Goal: Information Seeking & Learning: Learn about a topic

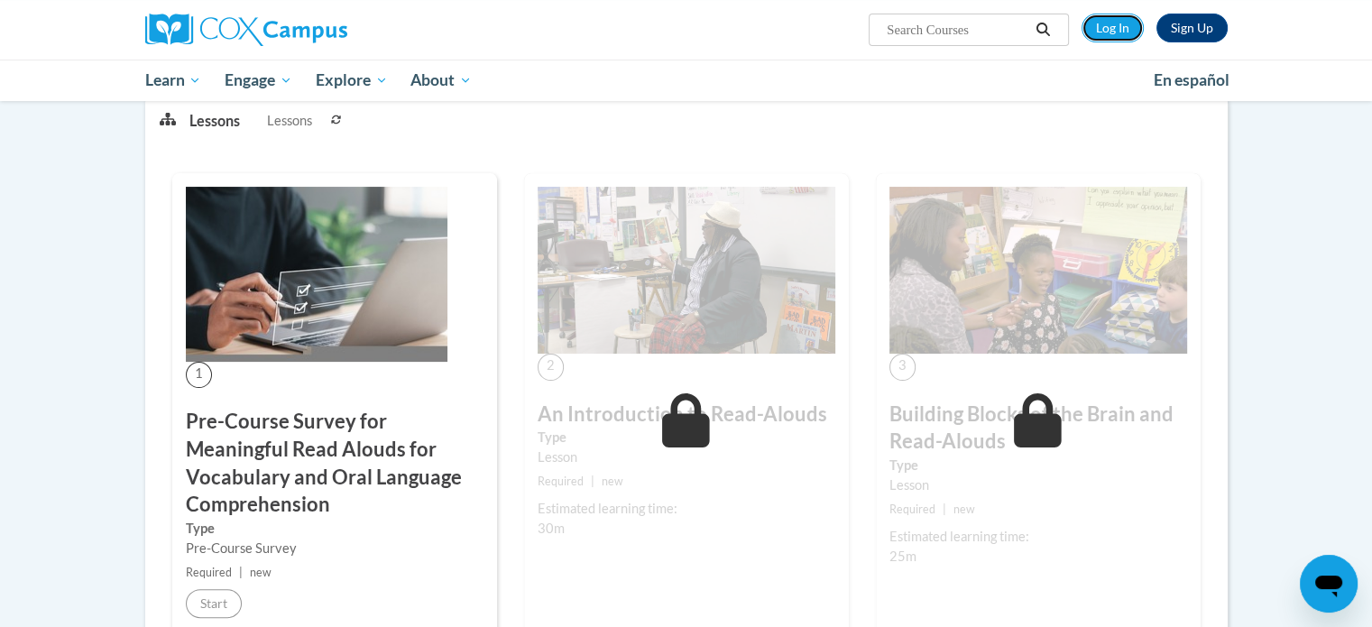
click at [1119, 27] on link "Log In" at bounding box center [1113, 28] width 62 height 29
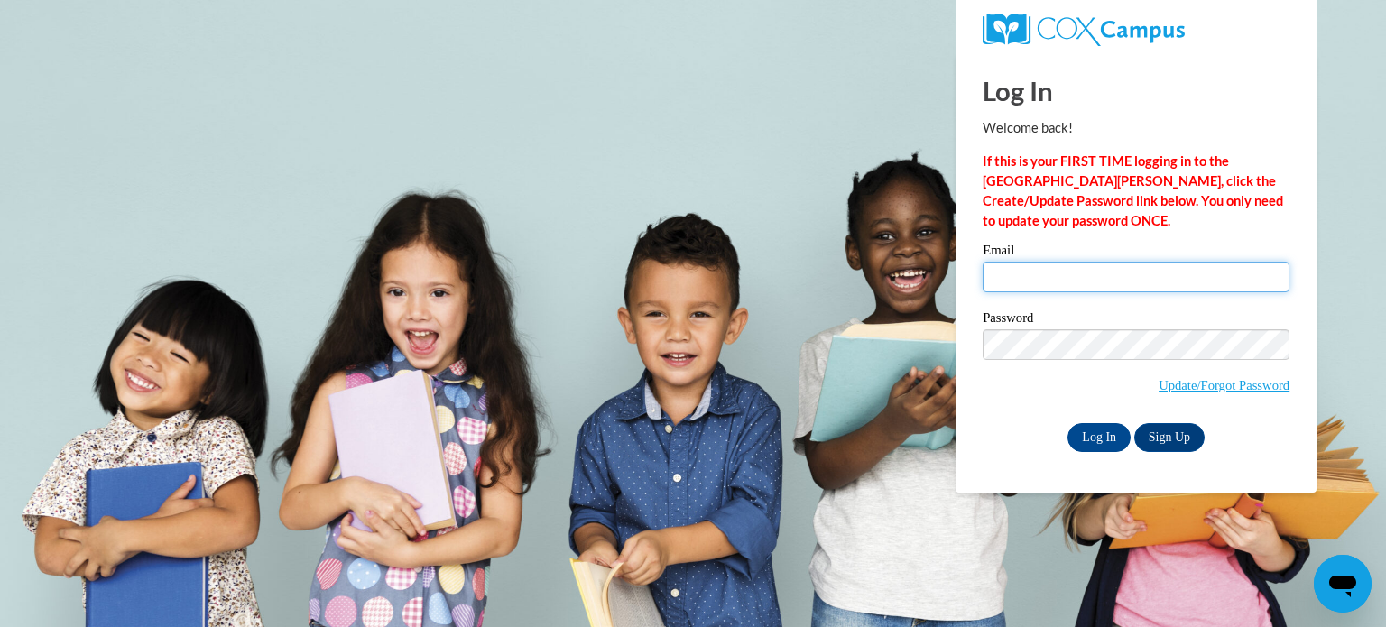
type input "920147856@ccga.edu"
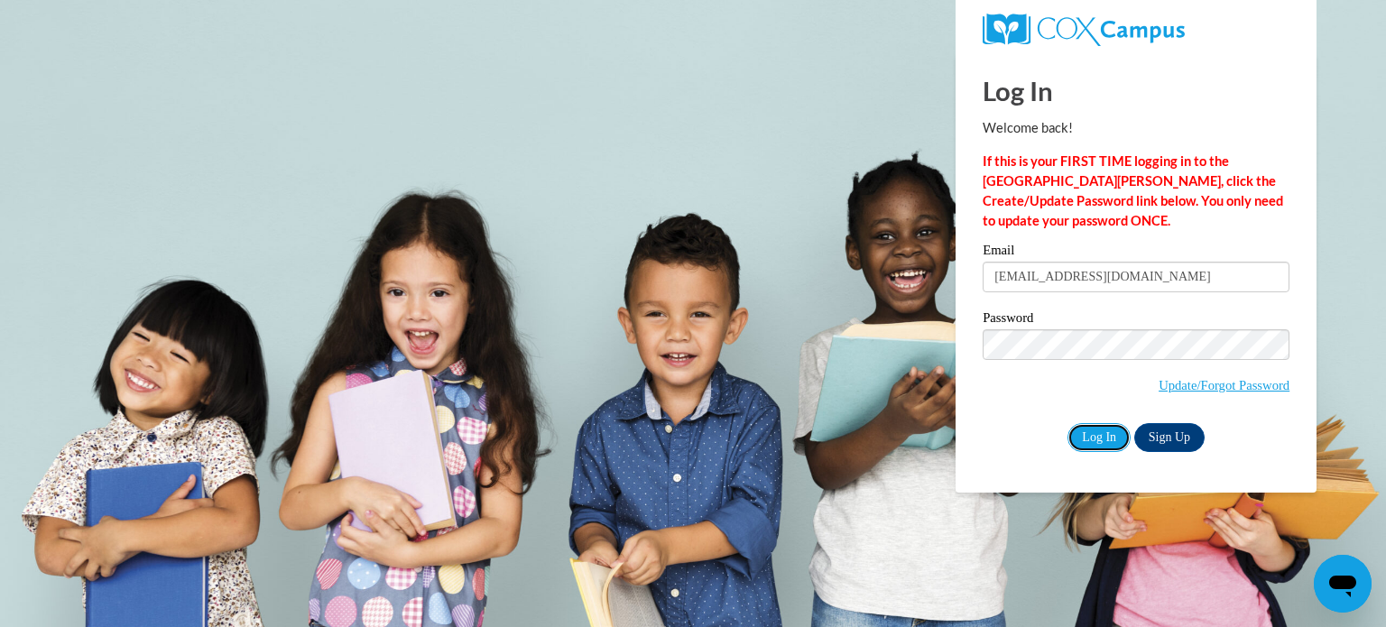
click at [1107, 441] on input "Log In" at bounding box center [1098, 437] width 63 height 29
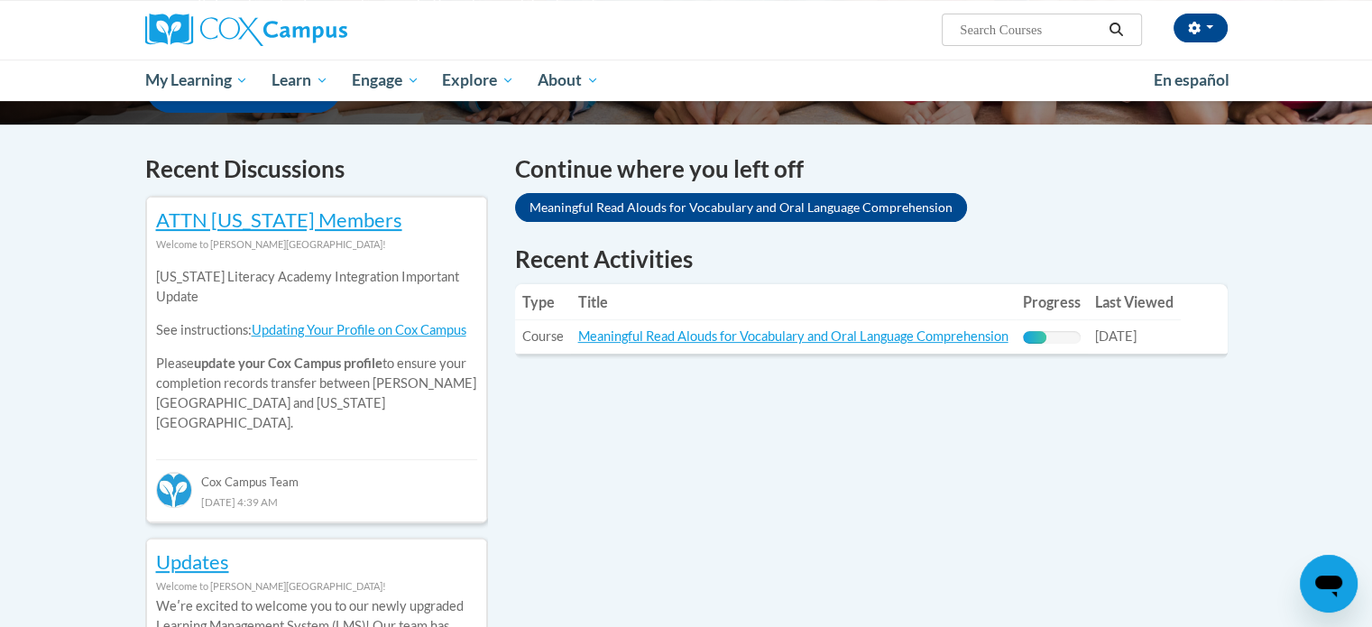
scroll to position [541, 0]
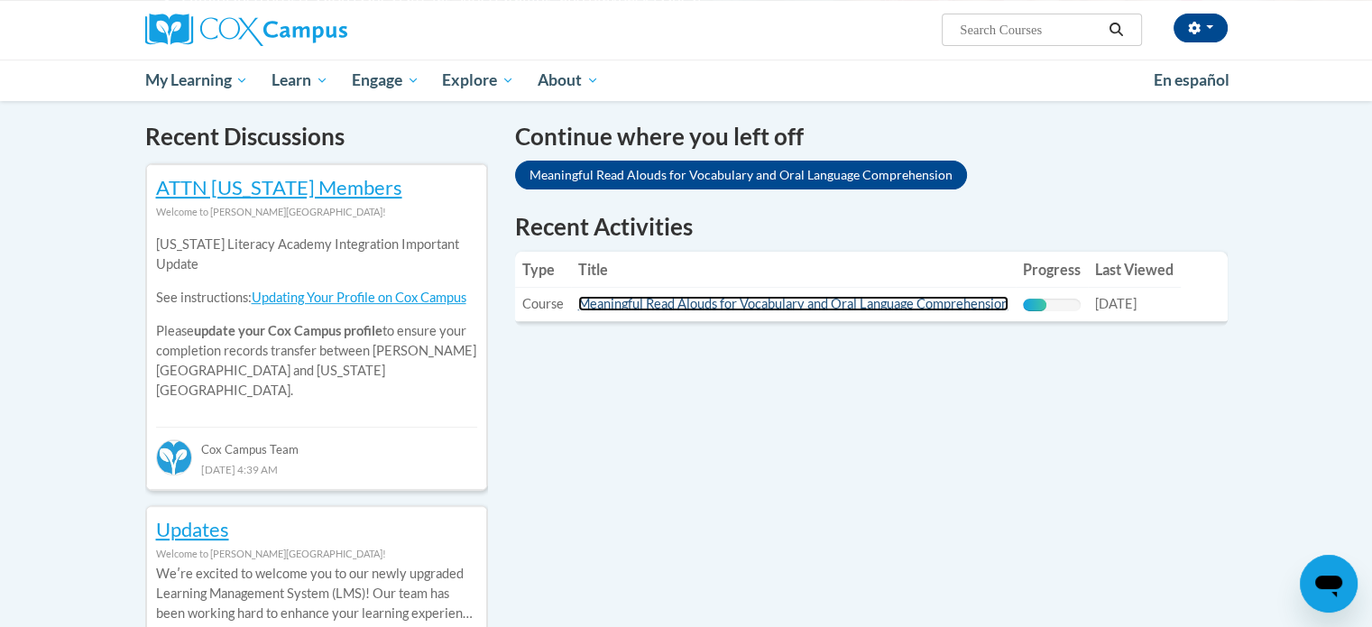
click at [773, 302] on link "Meaningful Read Alouds for Vocabulary and Oral Language Comprehension" at bounding box center [793, 303] width 430 height 15
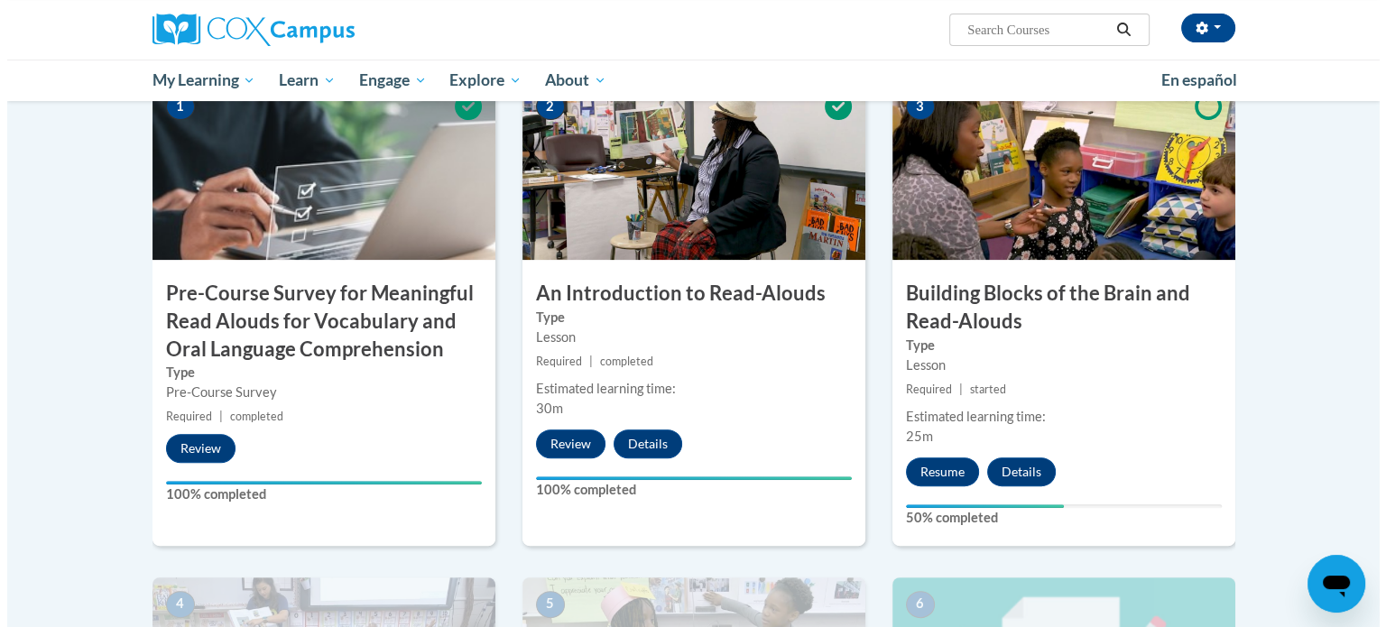
scroll to position [451, 0]
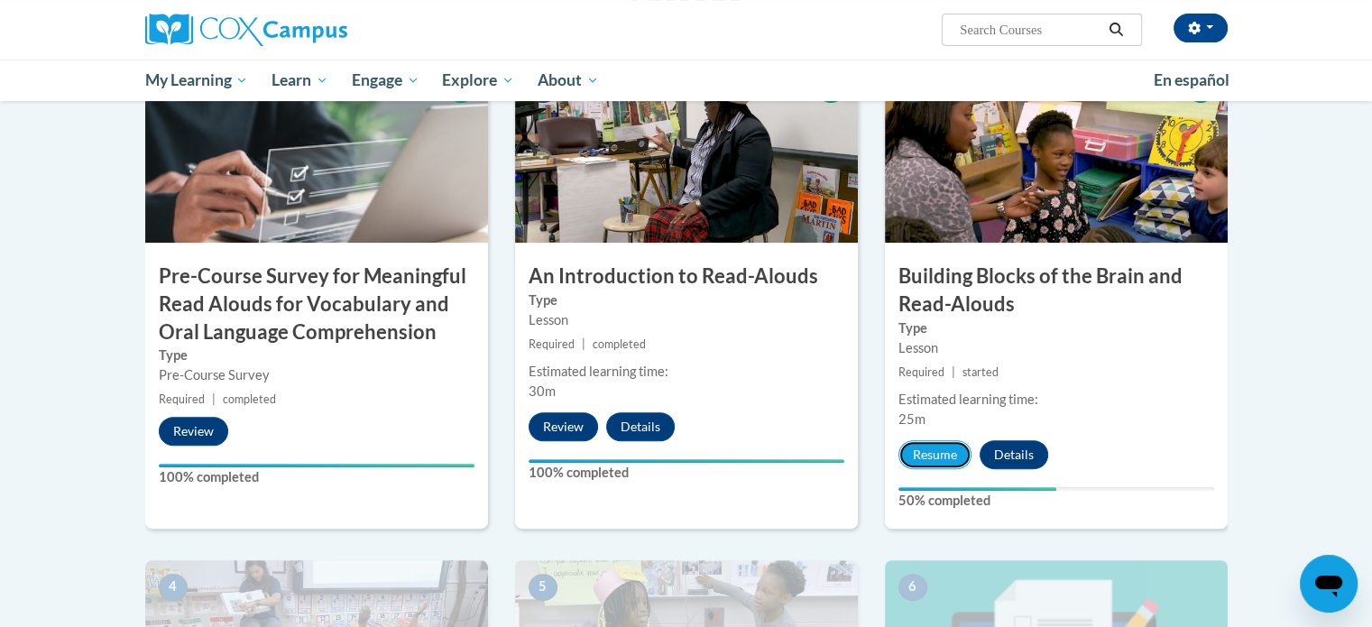
click at [919, 454] on button "Resume" at bounding box center [934, 454] width 73 height 29
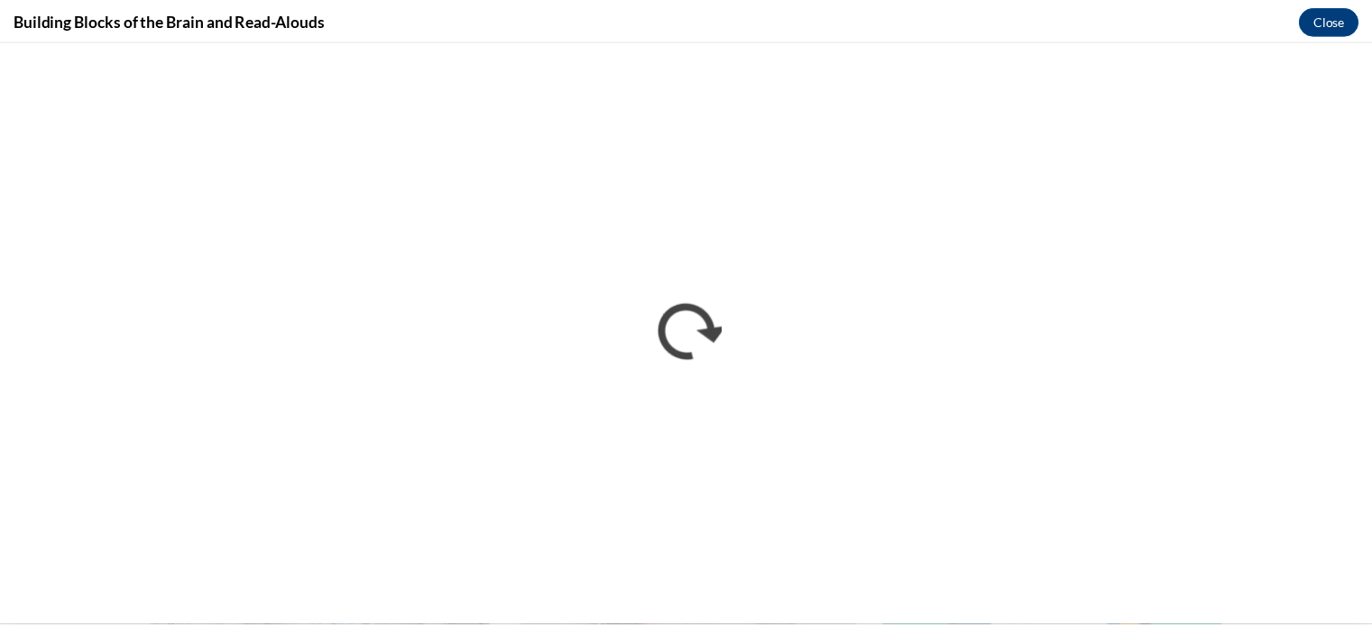
scroll to position [0, 0]
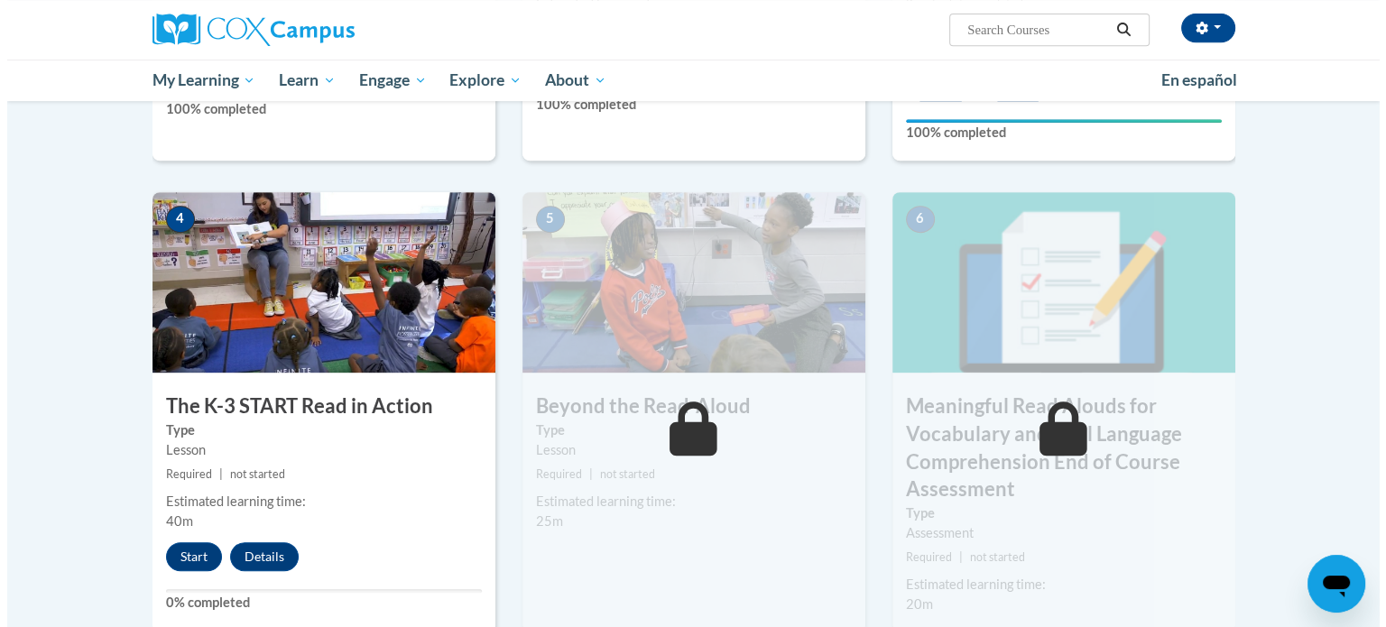
scroll to position [902, 0]
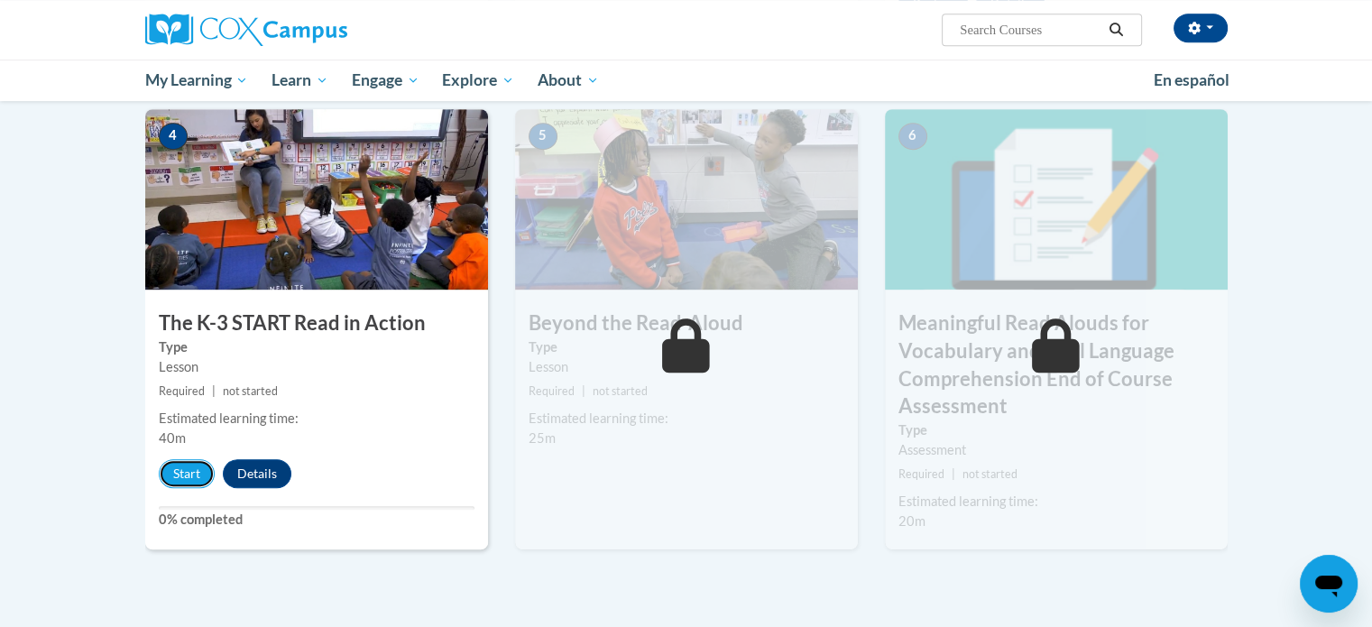
click at [180, 479] on button "Start" at bounding box center [187, 473] width 56 height 29
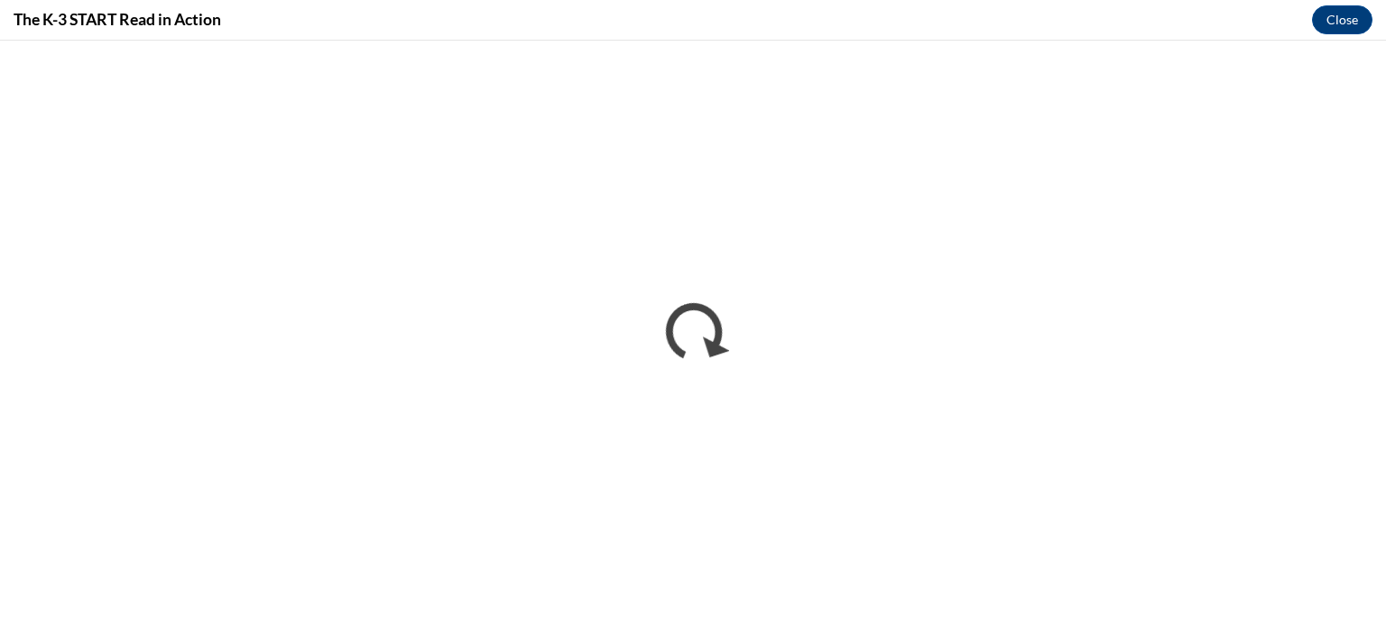
scroll to position [0, 0]
